Goal: Task Accomplishment & Management: Complete application form

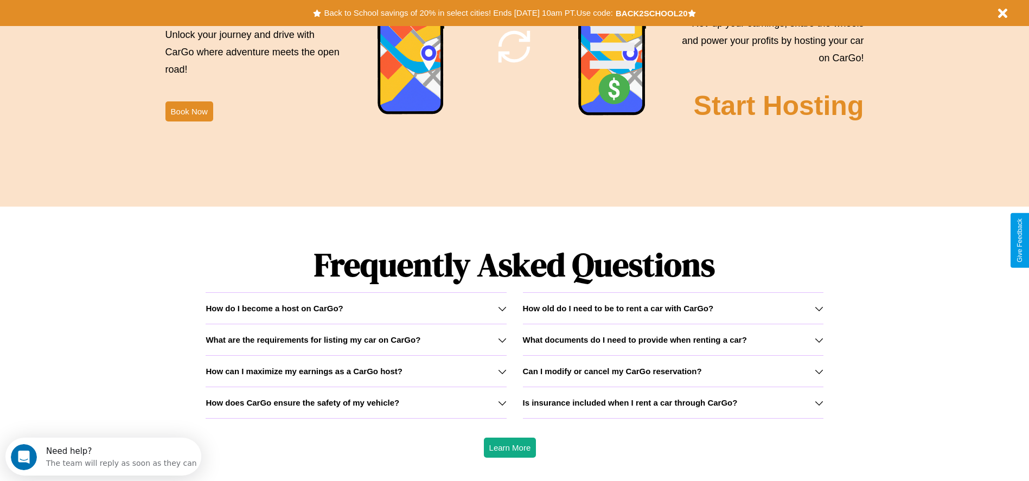
scroll to position [1556, 0]
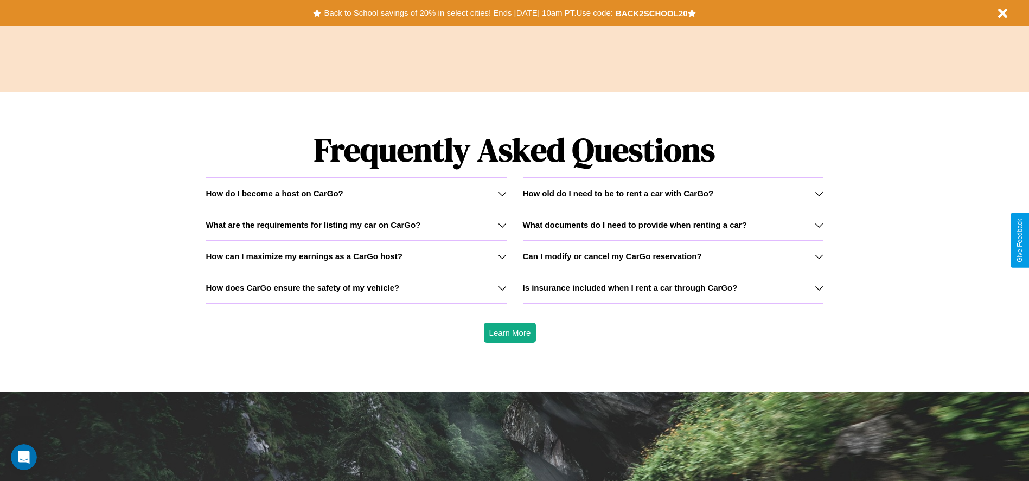
click at [502, 256] on icon at bounding box center [502, 256] width 9 height 9
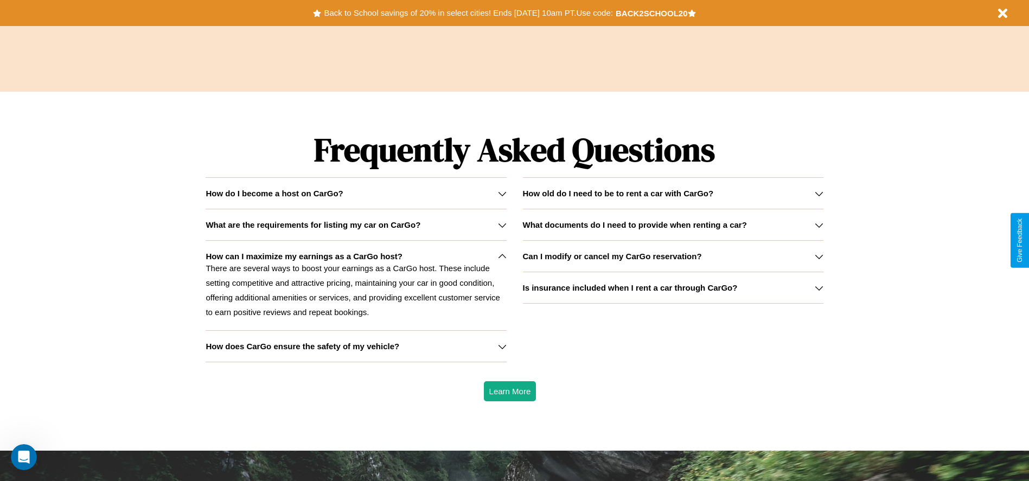
click at [672, 224] on h3 "What documents do I need to provide when renting a car?" at bounding box center [635, 224] width 224 height 9
click at [356, 224] on h3 "What are the requirements for listing my car on CarGo?" at bounding box center [313, 224] width 215 height 9
click at [356, 193] on div "How do I become a host on CarGo?" at bounding box center [356, 193] width 300 height 9
click at [356, 346] on h3 "How does CarGo ensure the safety of my vehicle?" at bounding box center [303, 346] width 194 height 9
click at [672, 193] on h3 "How old do I need to be to rent a car with CarGo?" at bounding box center [618, 193] width 191 height 9
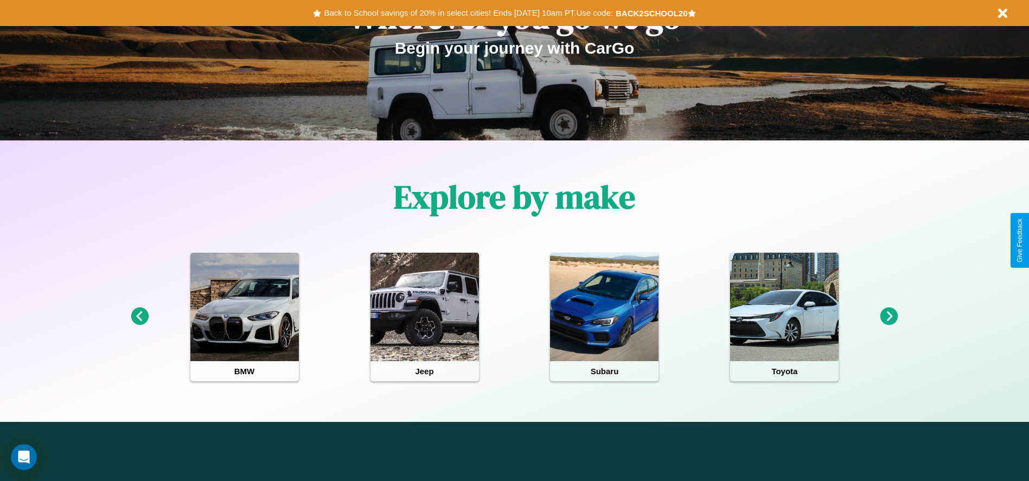
scroll to position [0, 0]
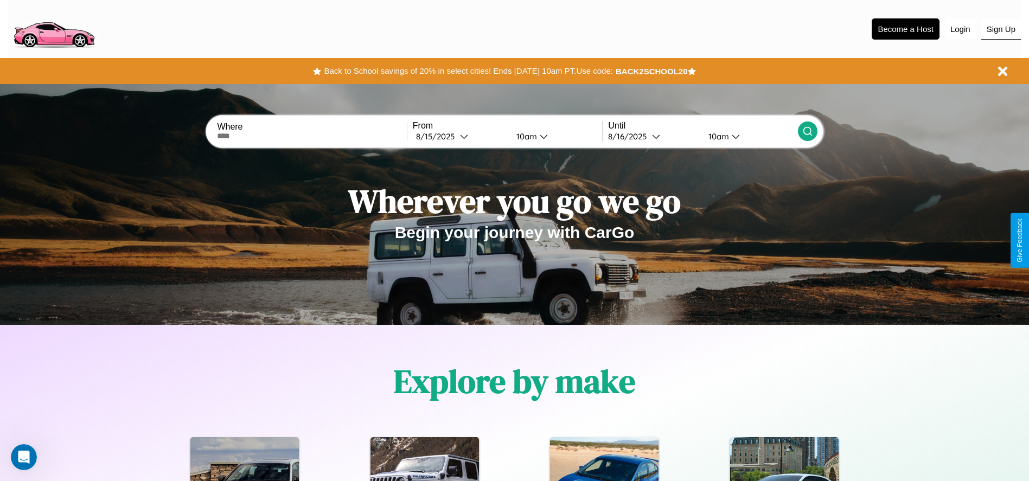
click at [1000, 29] on button "Sign Up" at bounding box center [1001, 29] width 40 height 21
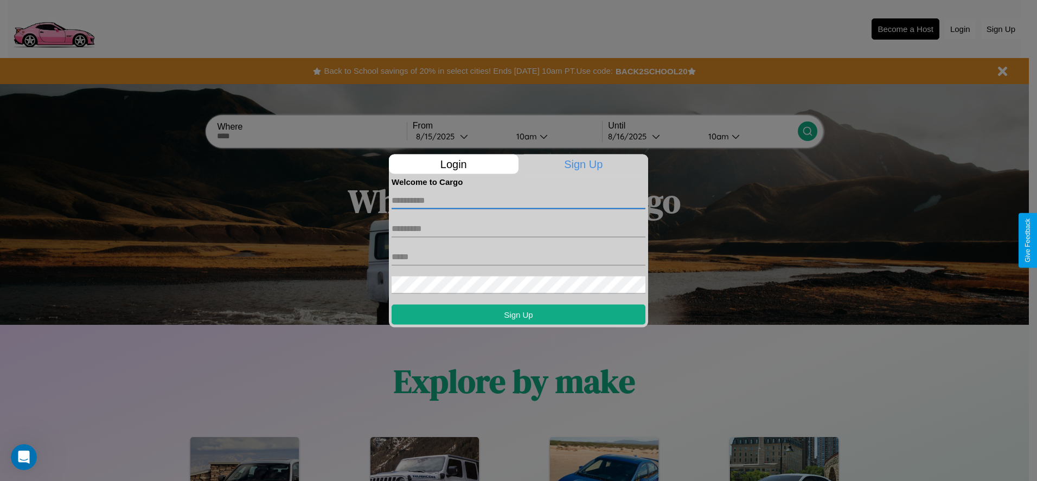
click at [518, 200] on input "text" at bounding box center [518, 199] width 254 height 17
type input "**********"
click at [518, 228] on input "text" at bounding box center [518, 228] width 254 height 17
type input "****"
click at [518, 256] on input "text" at bounding box center [518, 256] width 254 height 17
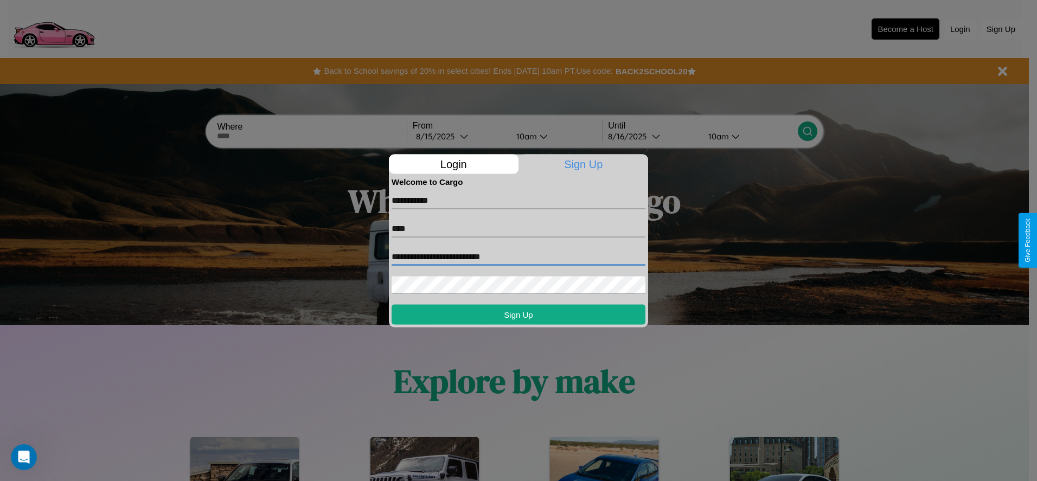
type input "**********"
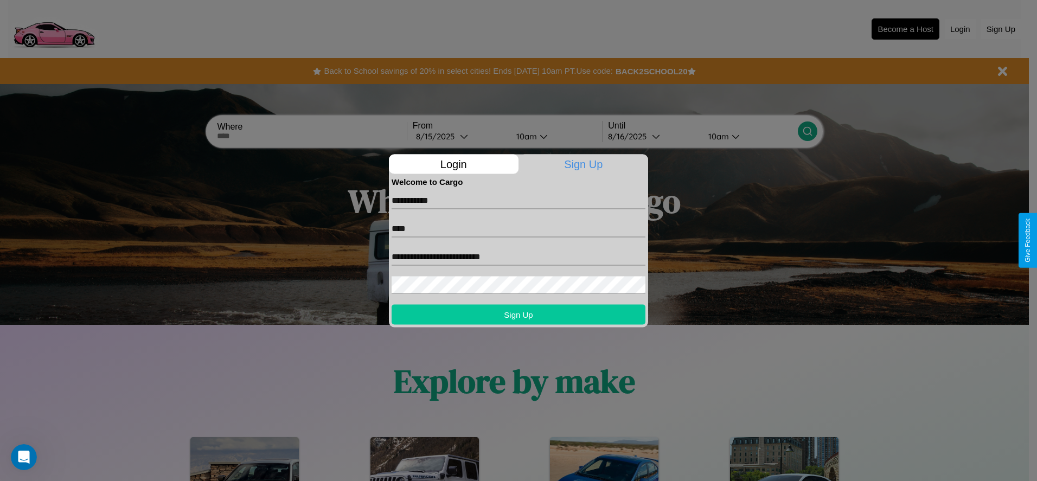
click at [518, 314] on button "Sign Up" at bounding box center [518, 314] width 254 height 20
